Goal: Information Seeking & Learning: Check status

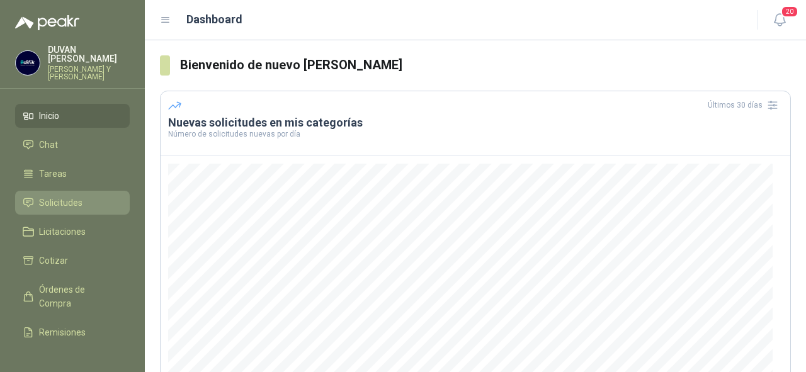
click at [65, 201] on span "Solicitudes" at bounding box center [60, 203] width 43 height 14
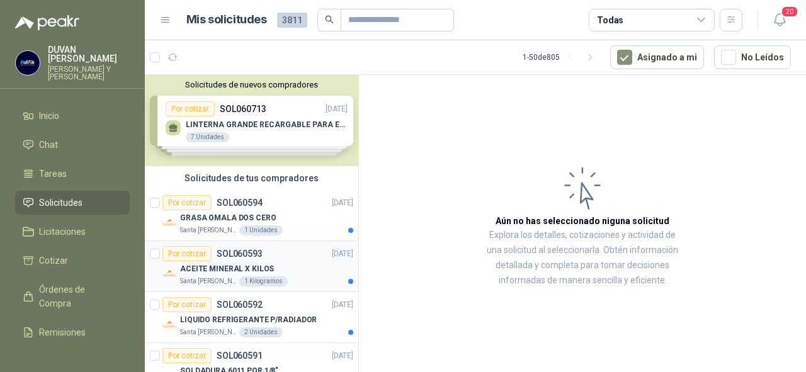
scroll to position [50, 0]
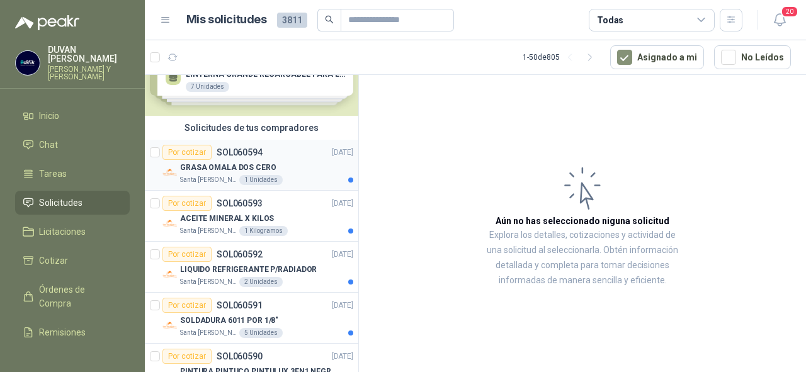
click at [230, 151] on p "SOL060594" at bounding box center [240, 152] width 46 height 9
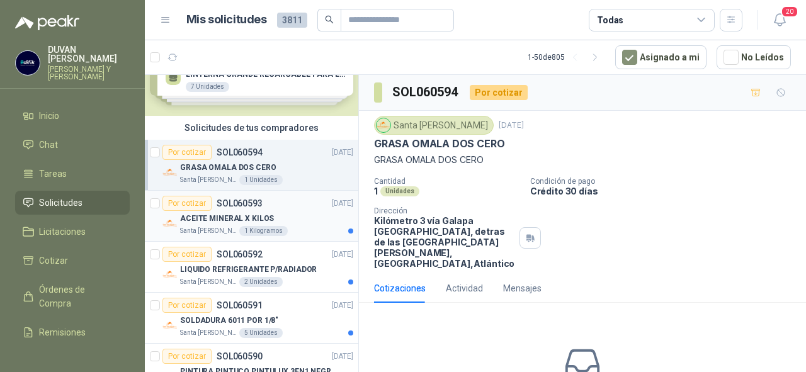
click at [242, 205] on p "SOL060593" at bounding box center [240, 203] width 46 height 9
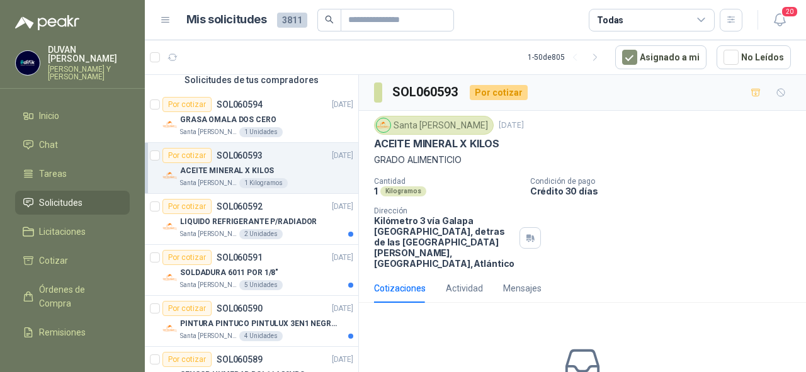
scroll to position [101, 0]
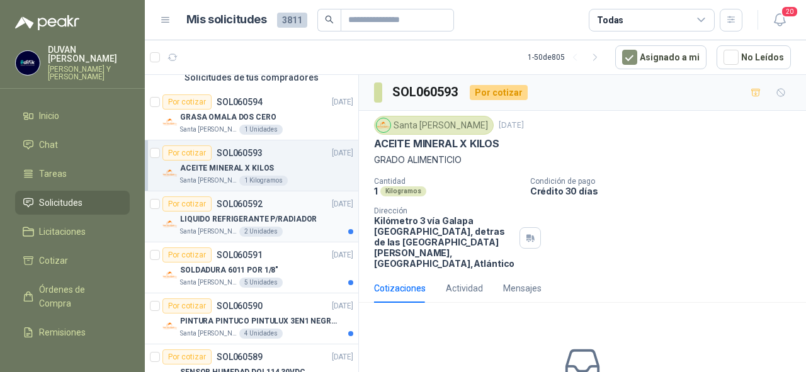
click at [243, 202] on p "SOL060592" at bounding box center [240, 204] width 46 height 9
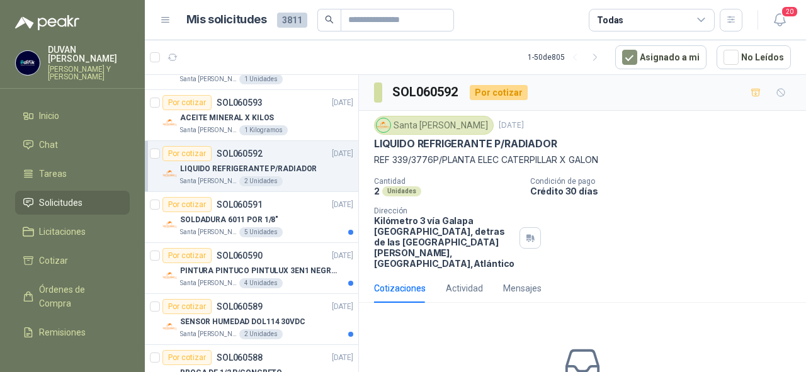
scroll to position [202, 0]
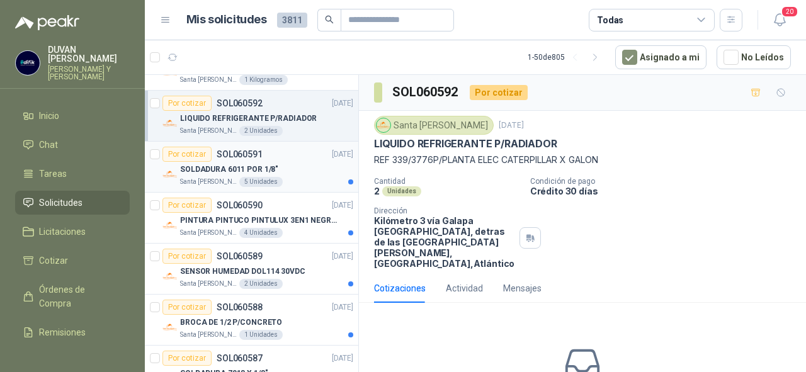
click at [238, 153] on p "SOL060591" at bounding box center [240, 154] width 46 height 9
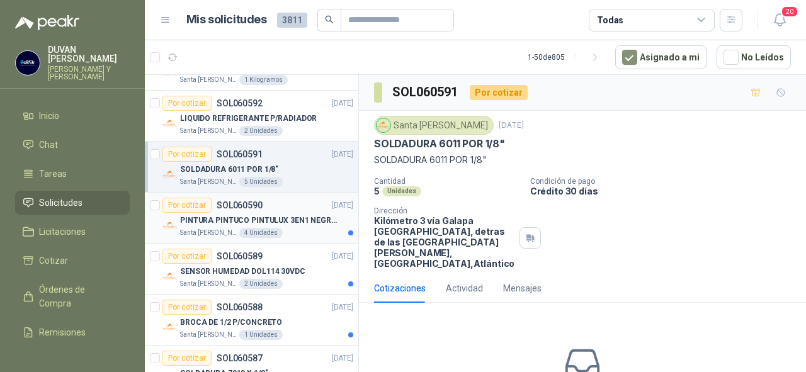
click at [237, 205] on p "SOL060590" at bounding box center [240, 205] width 46 height 9
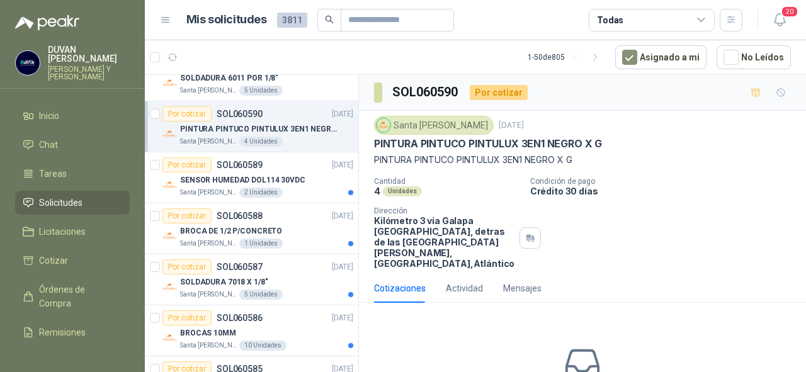
scroll to position [302, 0]
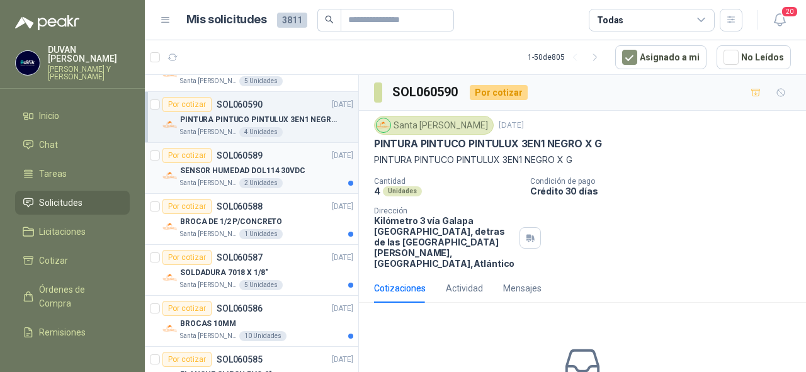
click at [244, 154] on p "SOL060589" at bounding box center [240, 155] width 46 height 9
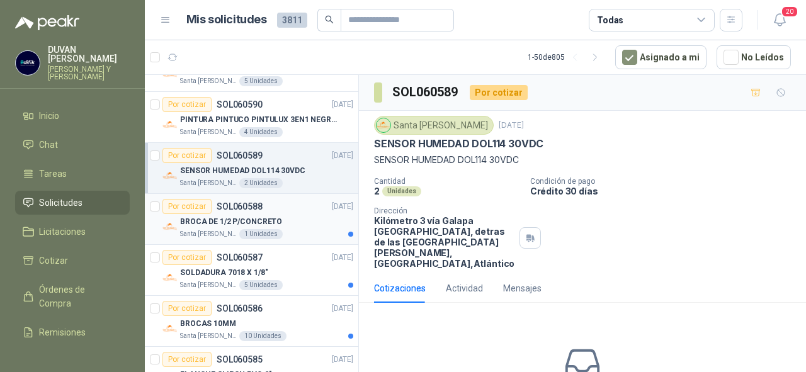
click at [232, 203] on p "SOL060588" at bounding box center [240, 206] width 46 height 9
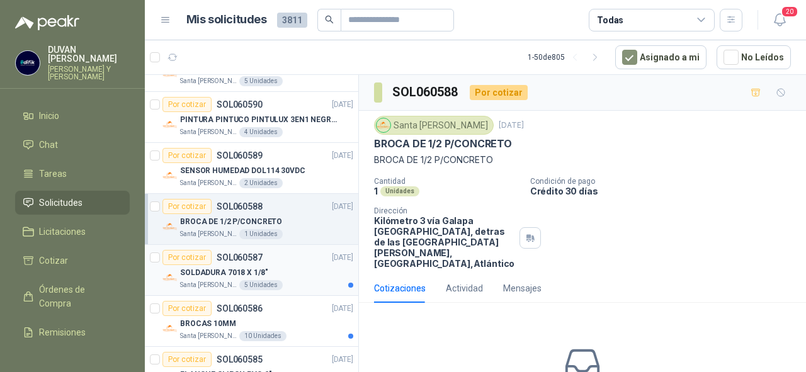
click at [224, 254] on p "SOL060587" at bounding box center [240, 257] width 46 height 9
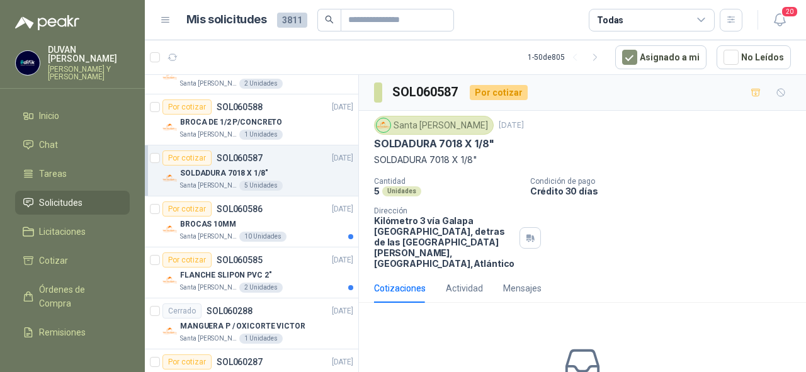
scroll to position [403, 0]
click at [239, 203] on p "SOL060586" at bounding box center [240, 207] width 46 height 9
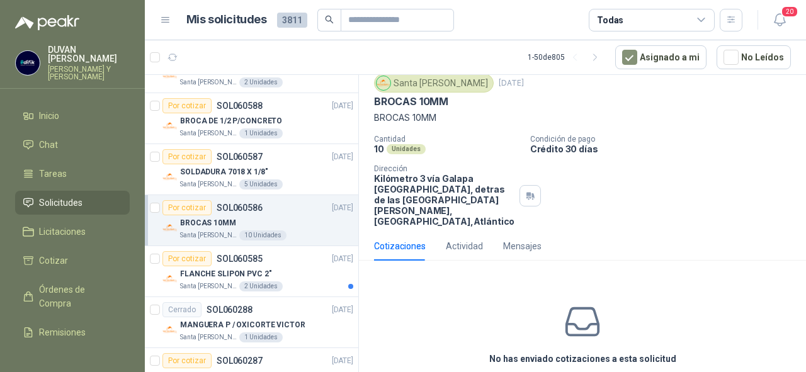
scroll to position [96, 0]
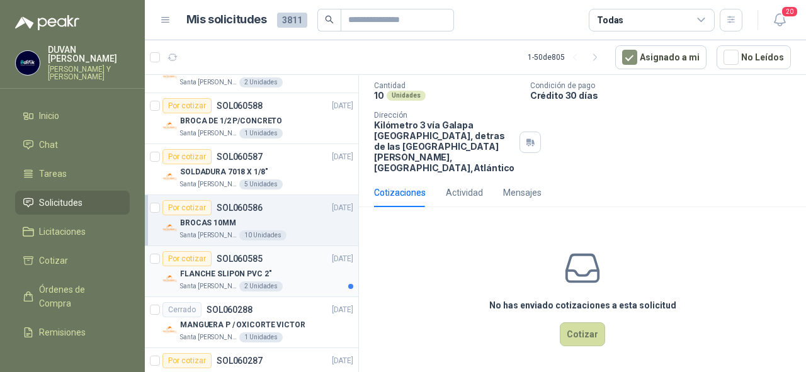
click at [241, 255] on p "SOL060585" at bounding box center [240, 258] width 46 height 9
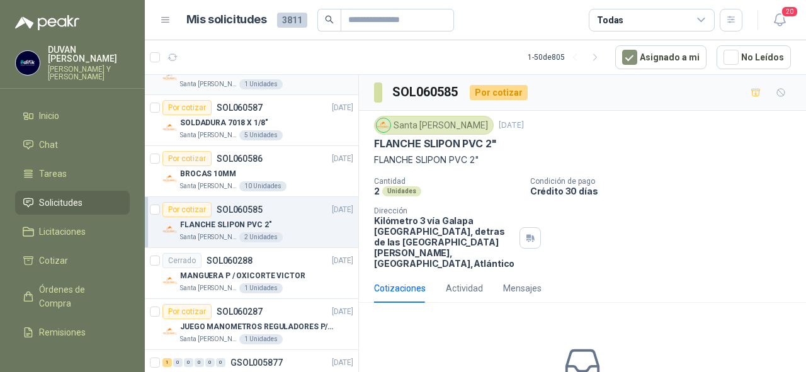
scroll to position [453, 0]
click at [236, 259] on p "SOL060288" at bounding box center [230, 259] width 46 height 9
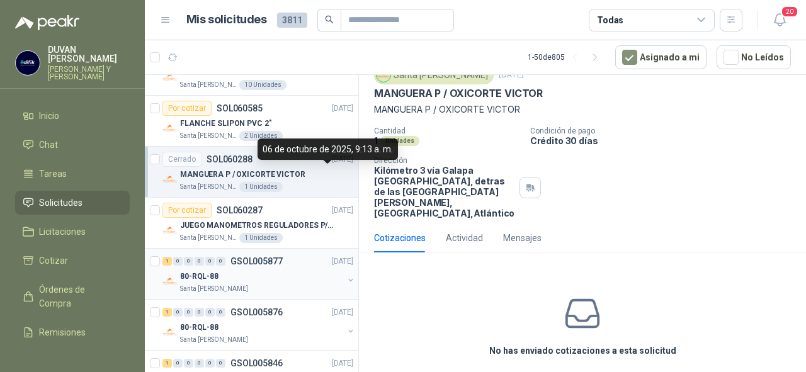
scroll to position [554, 0]
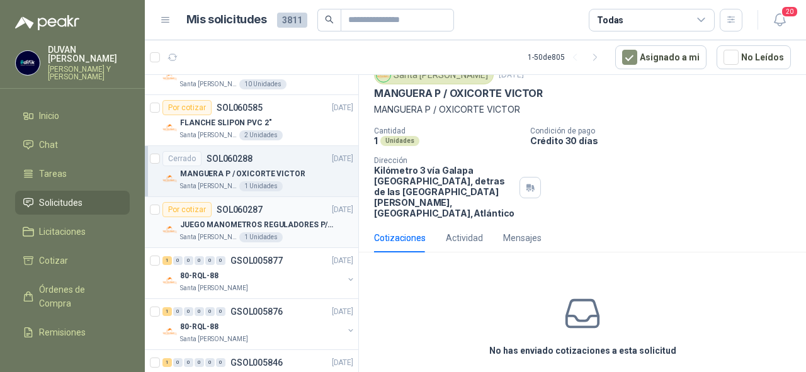
click at [251, 209] on p "SOL060287" at bounding box center [240, 209] width 46 height 9
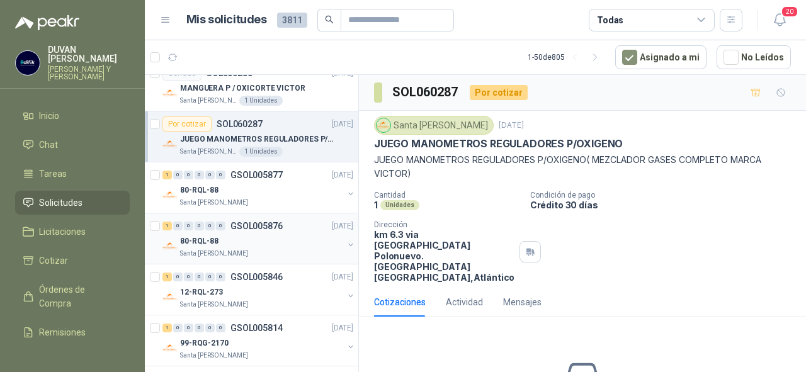
scroll to position [655, 0]
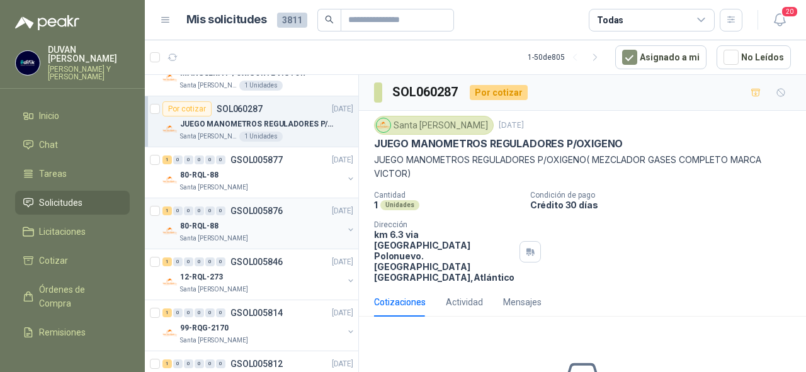
click at [255, 207] on p "GSOL005876" at bounding box center [257, 211] width 52 height 9
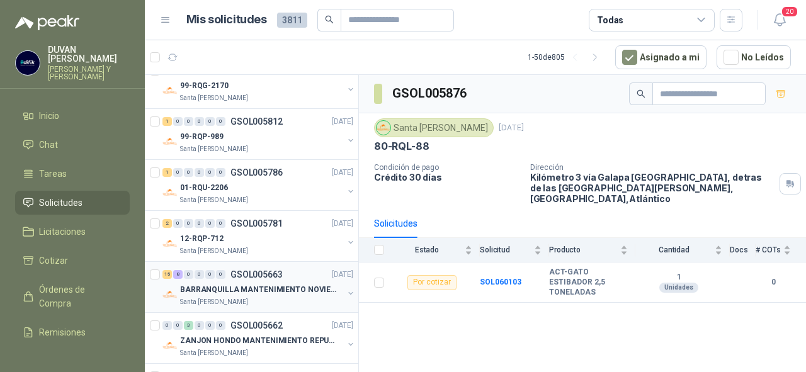
scroll to position [907, 0]
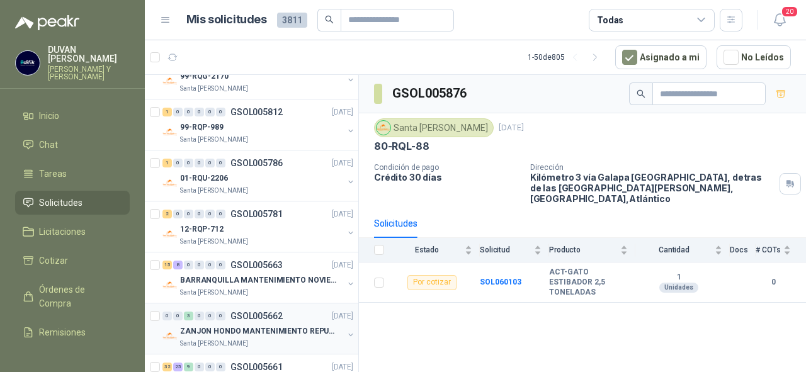
click at [254, 314] on p "GSOL005662" at bounding box center [257, 316] width 52 height 9
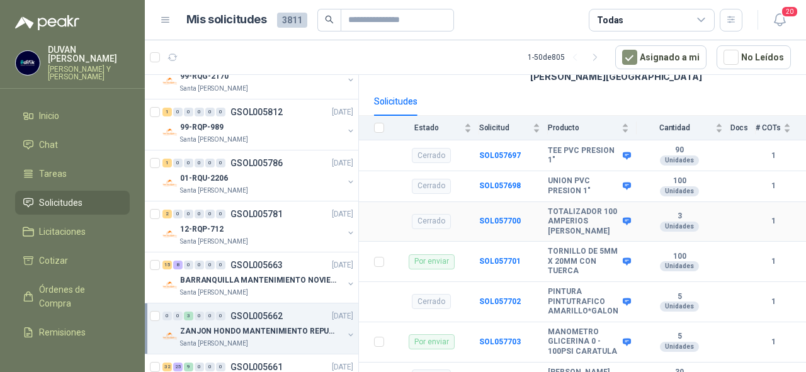
scroll to position [151, 0]
